Goal: Information Seeking & Learning: Understand process/instructions

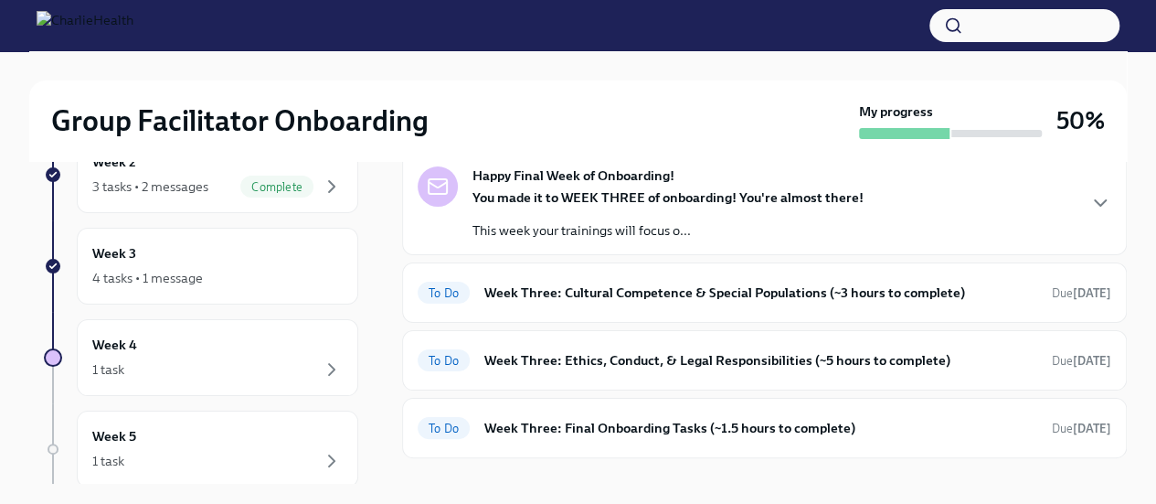
scroll to position [102, 0]
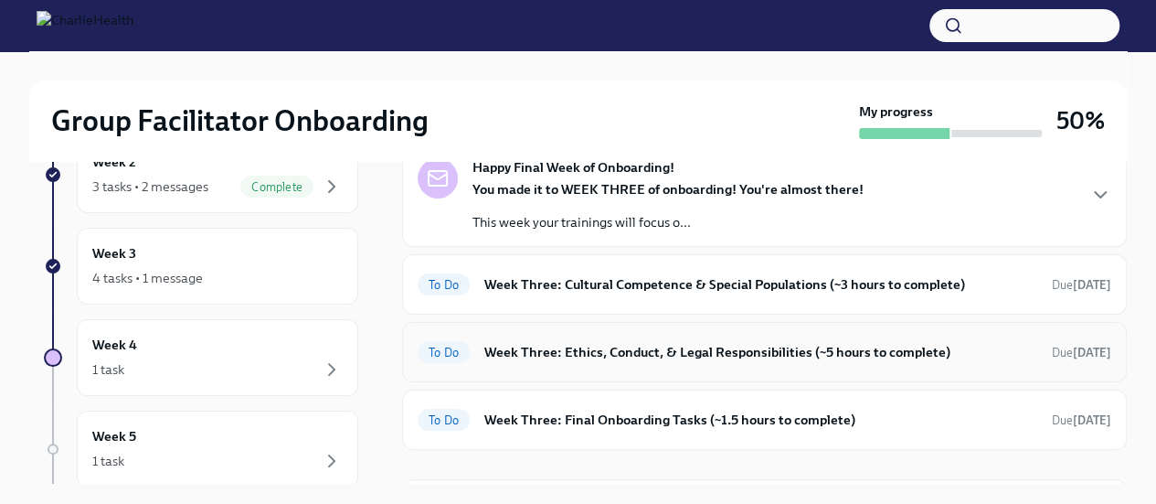
click at [843, 354] on h6 "Week Three: Ethics, Conduct, & Legal Responsibilities (~5 hours to complete)" at bounding box center [760, 352] width 553 height 20
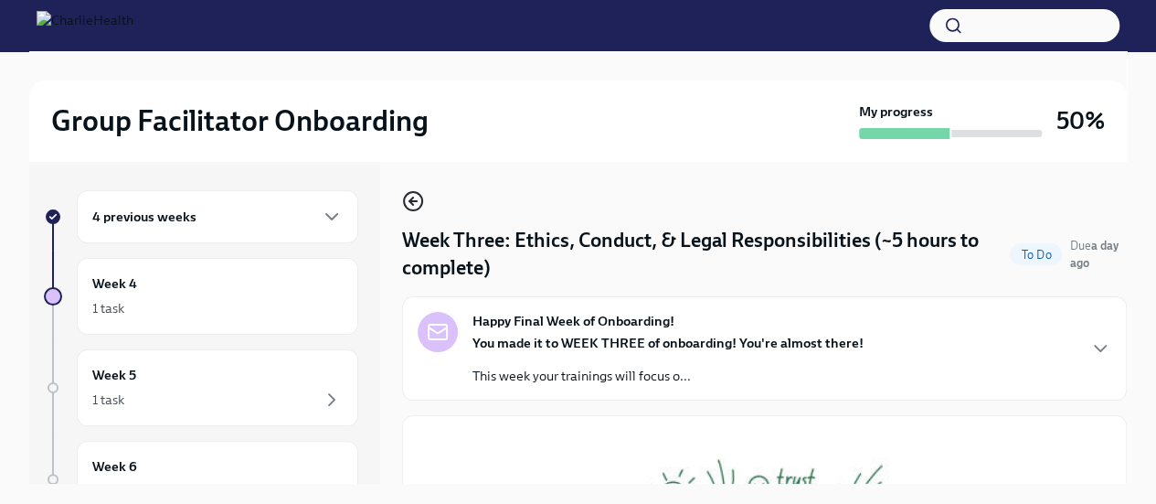
click at [410, 199] on icon "button" at bounding box center [413, 201] width 22 height 22
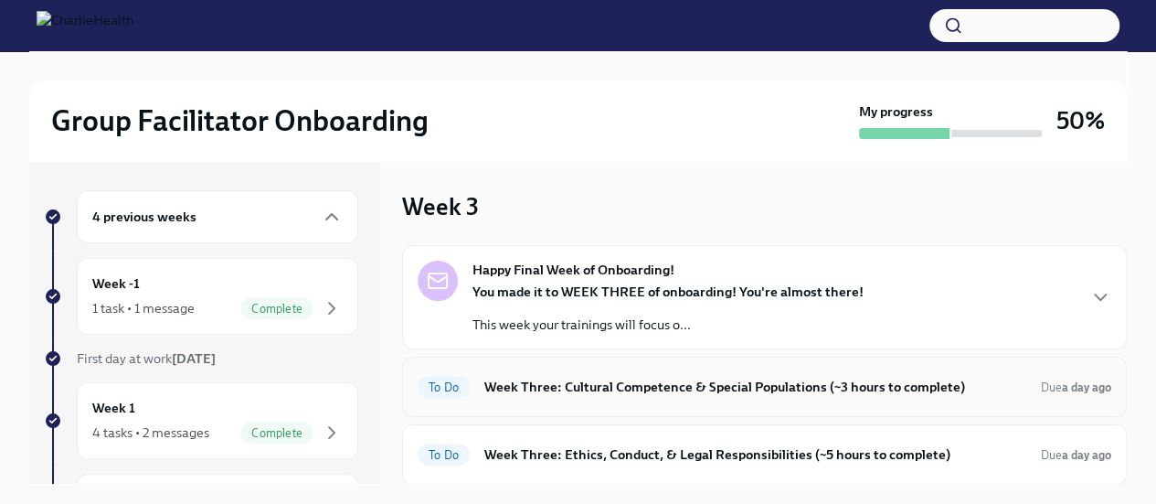
click at [659, 381] on h6 "Week Three: Cultural Competence & Special Populations (~3 hours to complete)" at bounding box center [755, 387] width 542 height 20
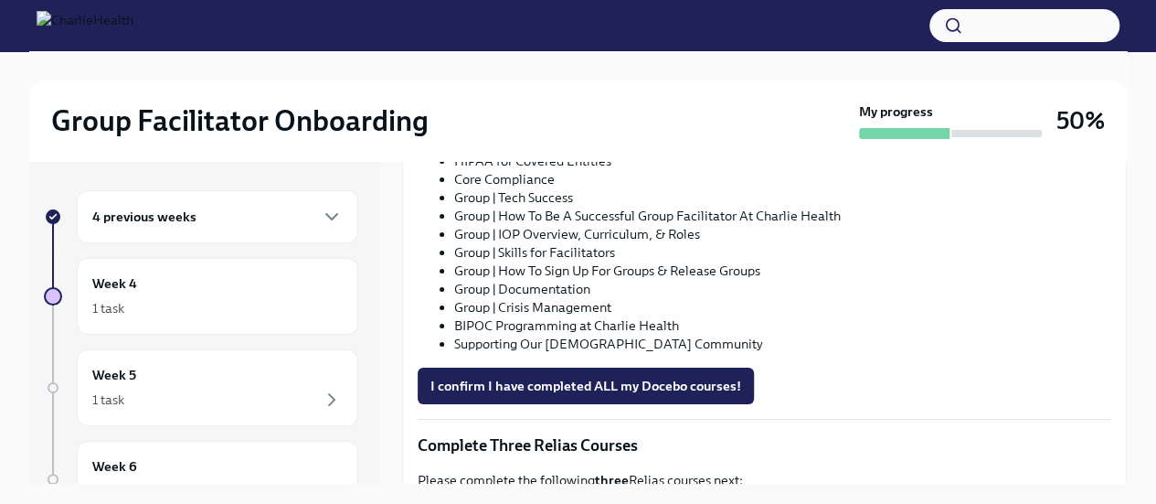
scroll to position [1146, 0]
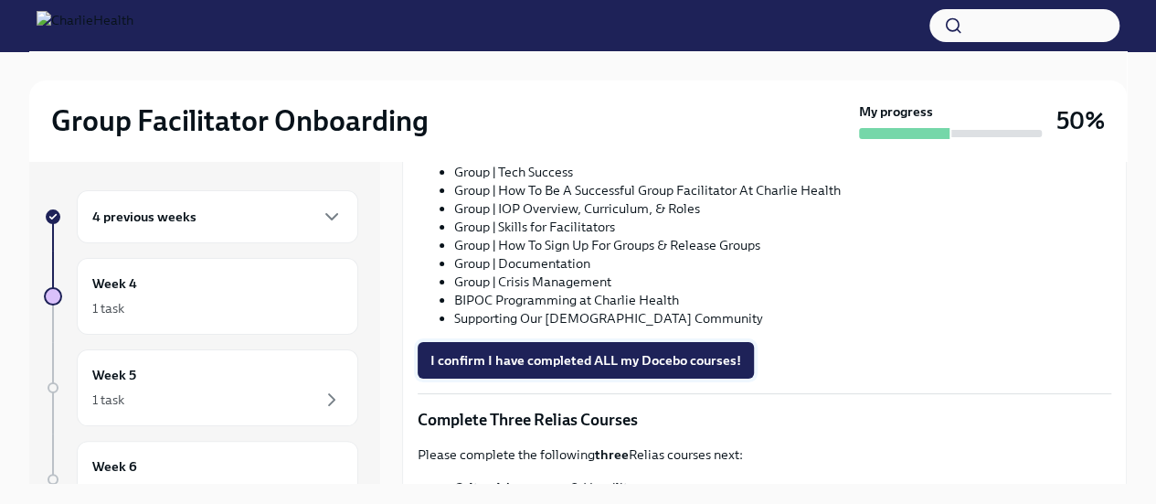
click at [583, 351] on span "I confirm I have completed ALL my Docebo courses!" at bounding box center [586, 360] width 311 height 18
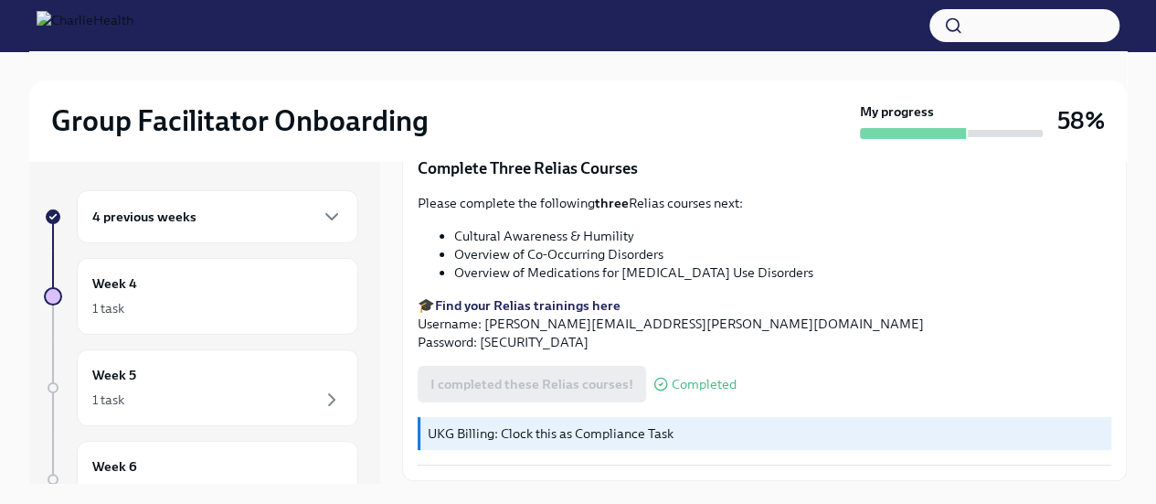
scroll to position [1446, 0]
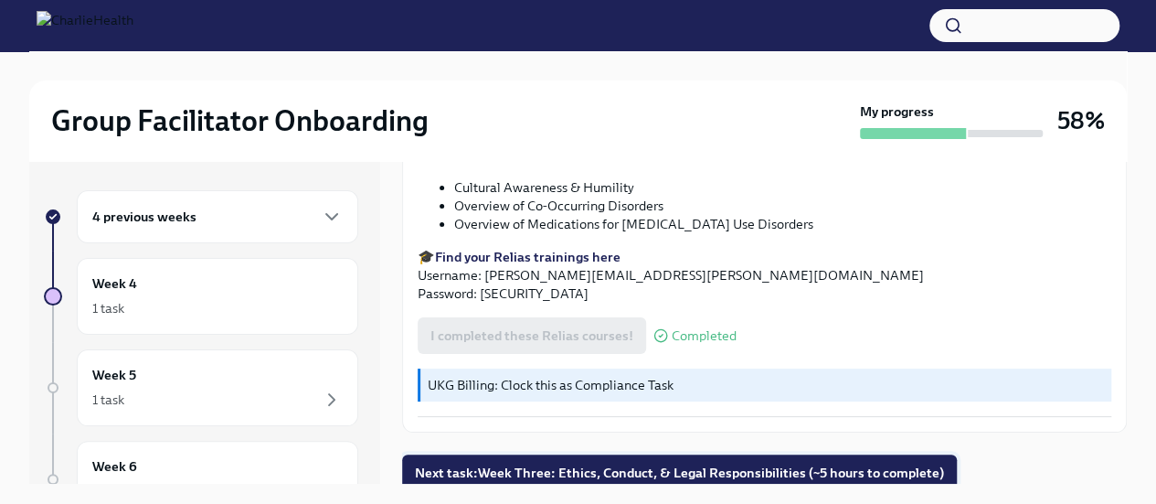
click at [811, 469] on span "Next task : Week Three: Ethics, Conduct, & Legal Responsibilities (~5 hours to …" at bounding box center [679, 472] width 529 height 18
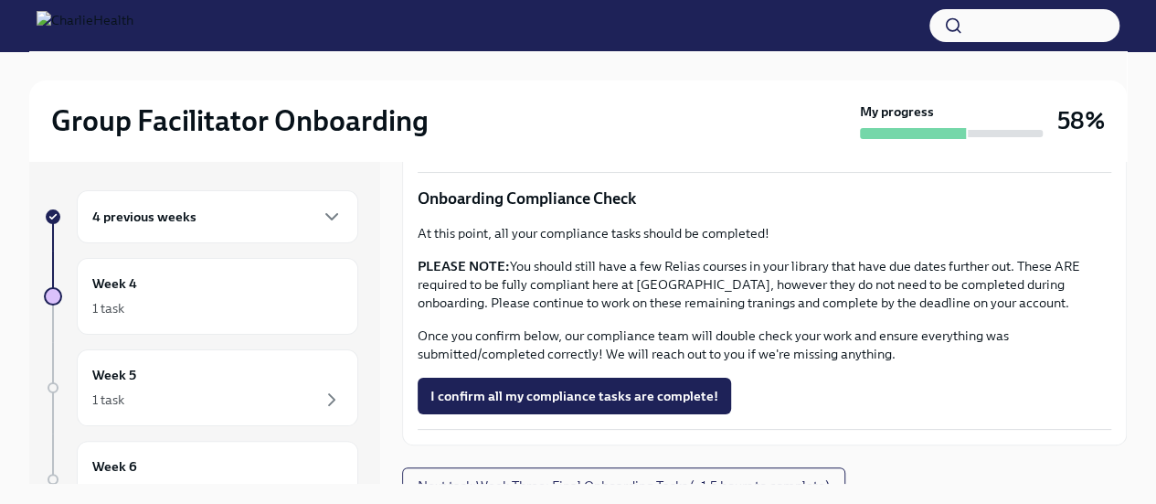
scroll to position [1165, 0]
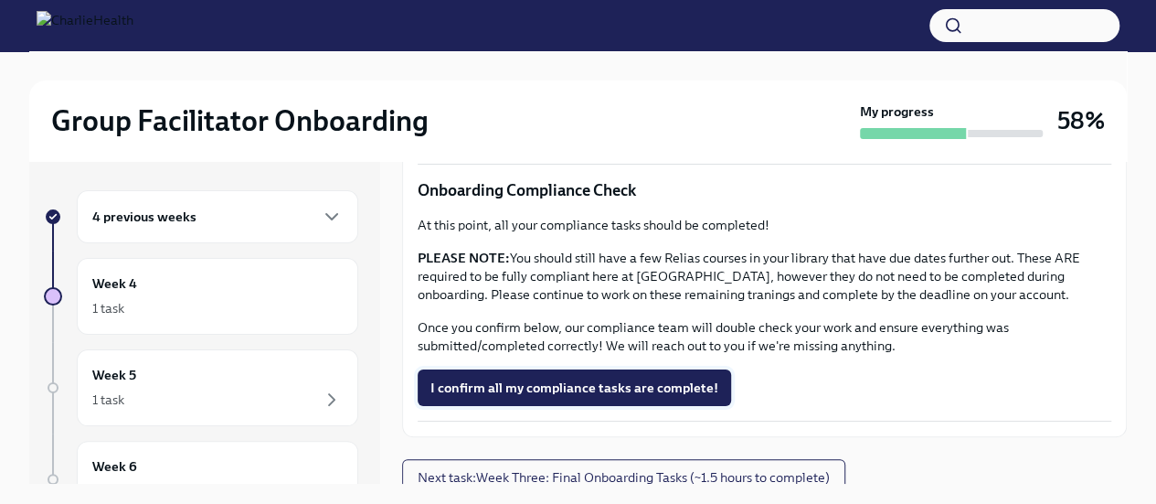
click at [666, 391] on button "I confirm all my compliance tasks are complete!" at bounding box center [575, 387] width 314 height 37
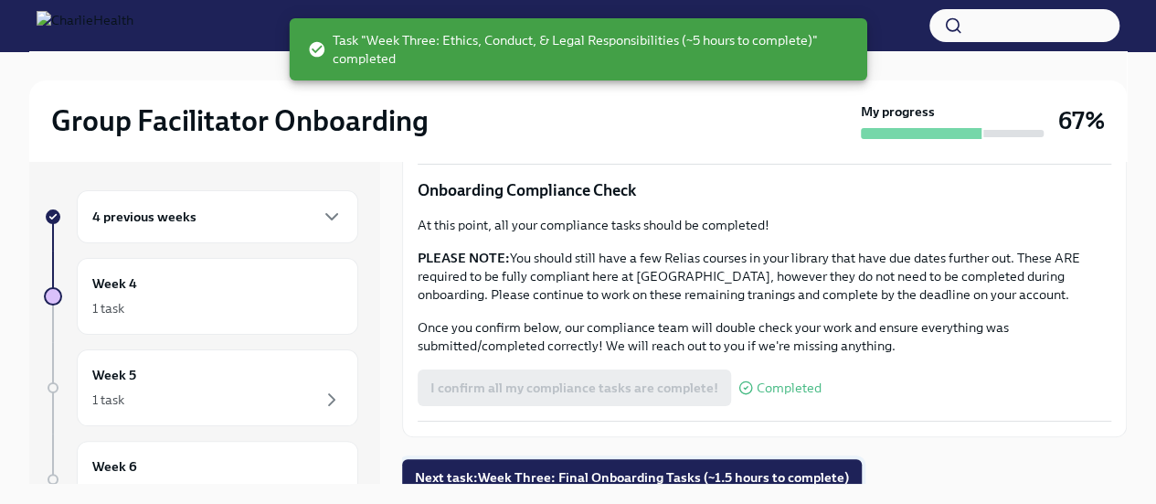
click at [708, 471] on span "Next task : Week Three: Final Onboarding Tasks (~1.5 hours to complete)" at bounding box center [632, 477] width 434 height 18
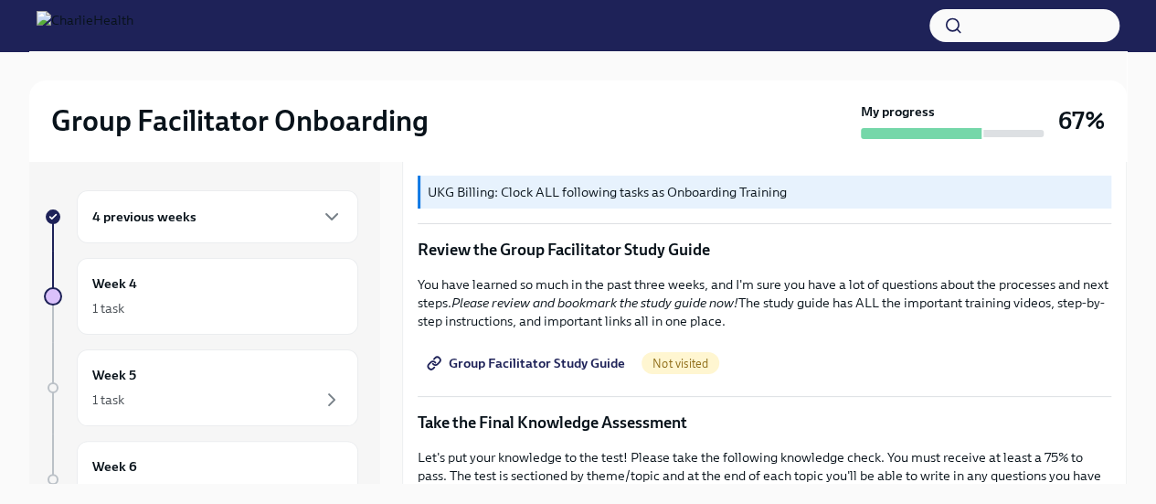
scroll to position [760, 0]
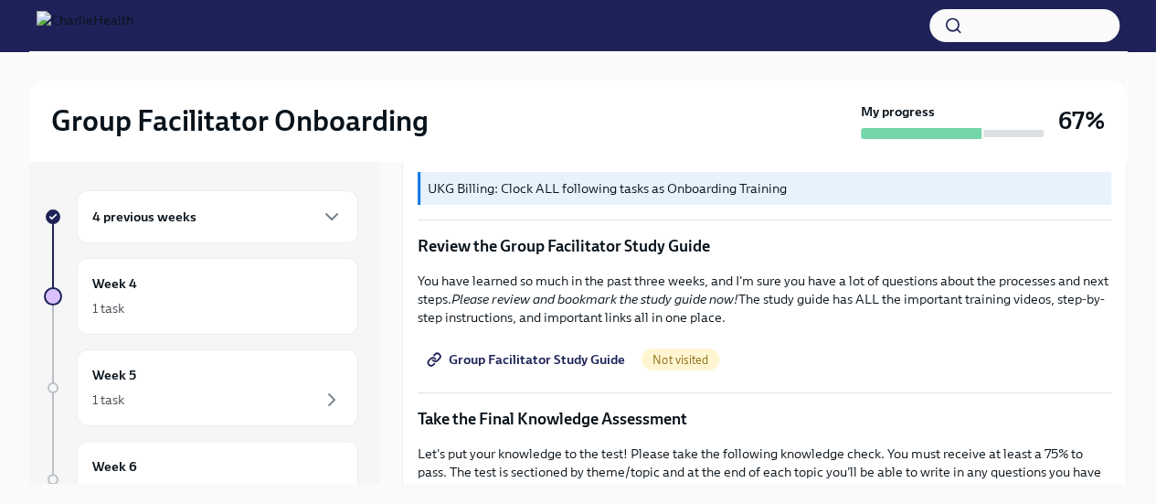
click at [588, 341] on link "Group Facilitator Study Guide" at bounding box center [528, 359] width 220 height 37
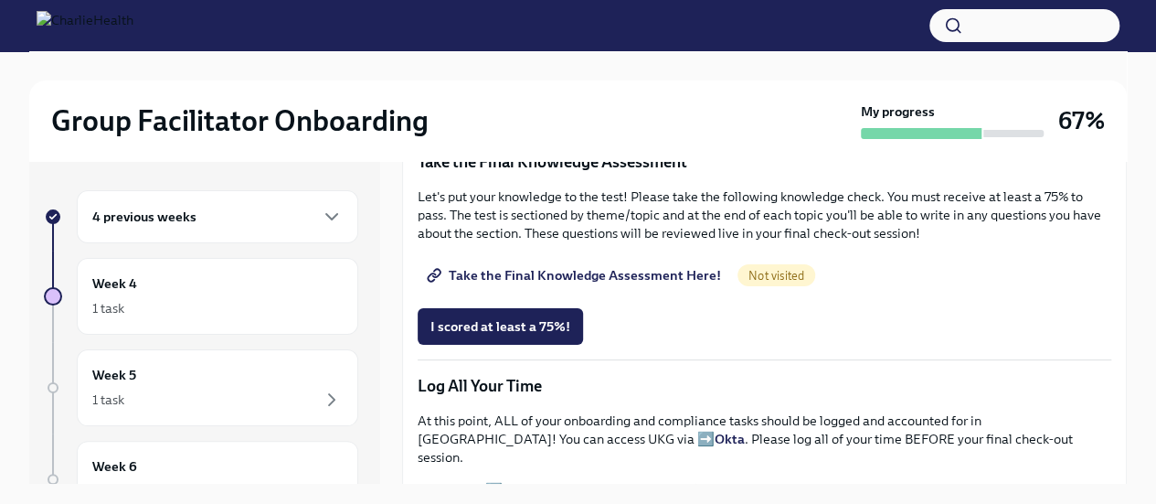
scroll to position [997, 0]
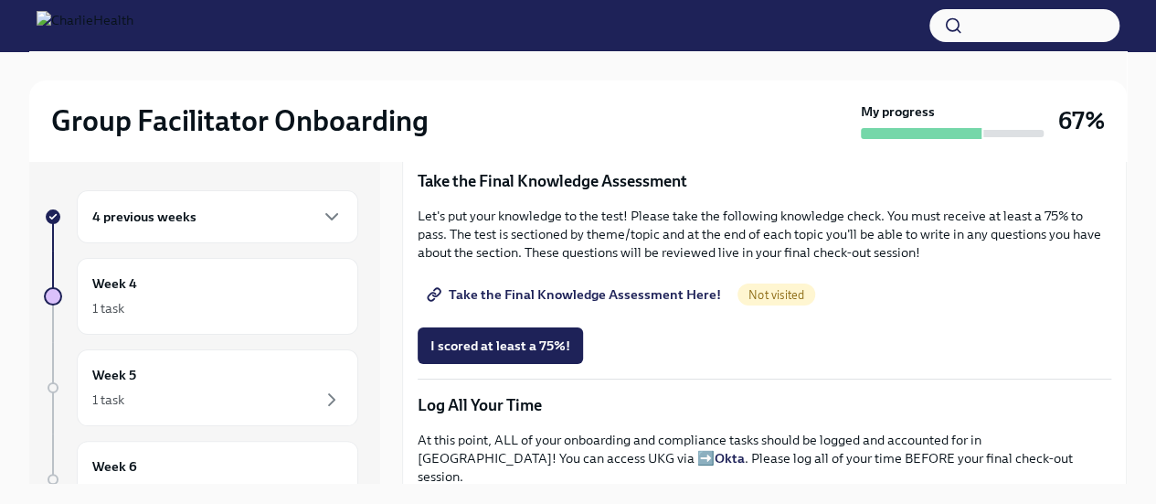
click at [624, 285] on span "Take the Final Knowledge Assessment Here!" at bounding box center [576, 294] width 291 height 18
click at [538, 336] on span "I scored at least a 75%!" at bounding box center [501, 345] width 140 height 18
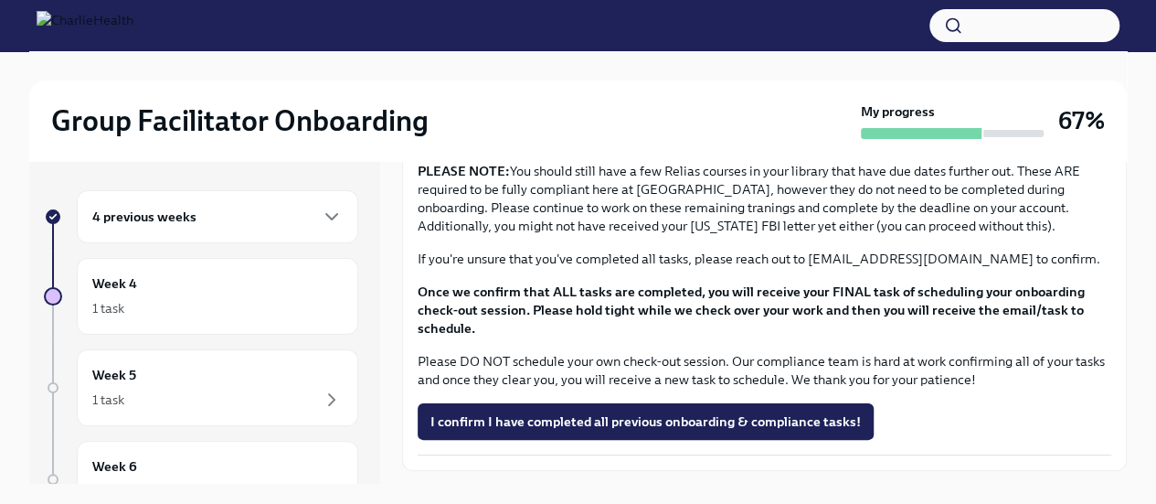
scroll to position [1576, 0]
